Goal: Information Seeking & Learning: Learn about a topic

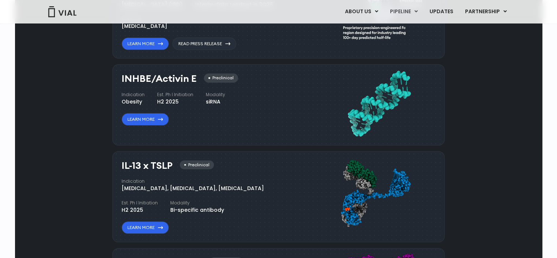
scroll to position [550, 0]
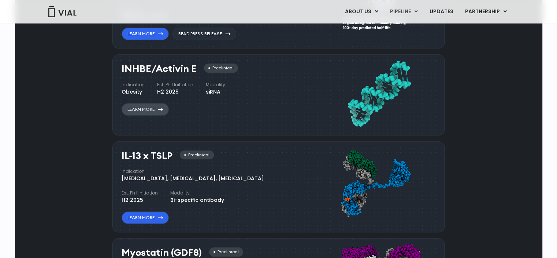
click at [129, 107] on link "Learn More" at bounding box center [145, 109] width 47 height 12
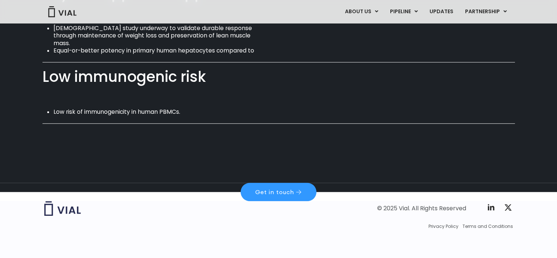
scroll to position [554, 0]
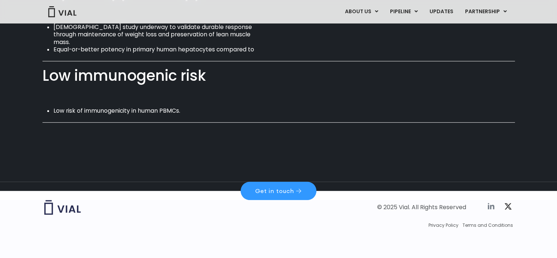
click at [487, 205] on icon at bounding box center [491, 206] width 9 height 9
